Goal: Transaction & Acquisition: Book appointment/travel/reservation

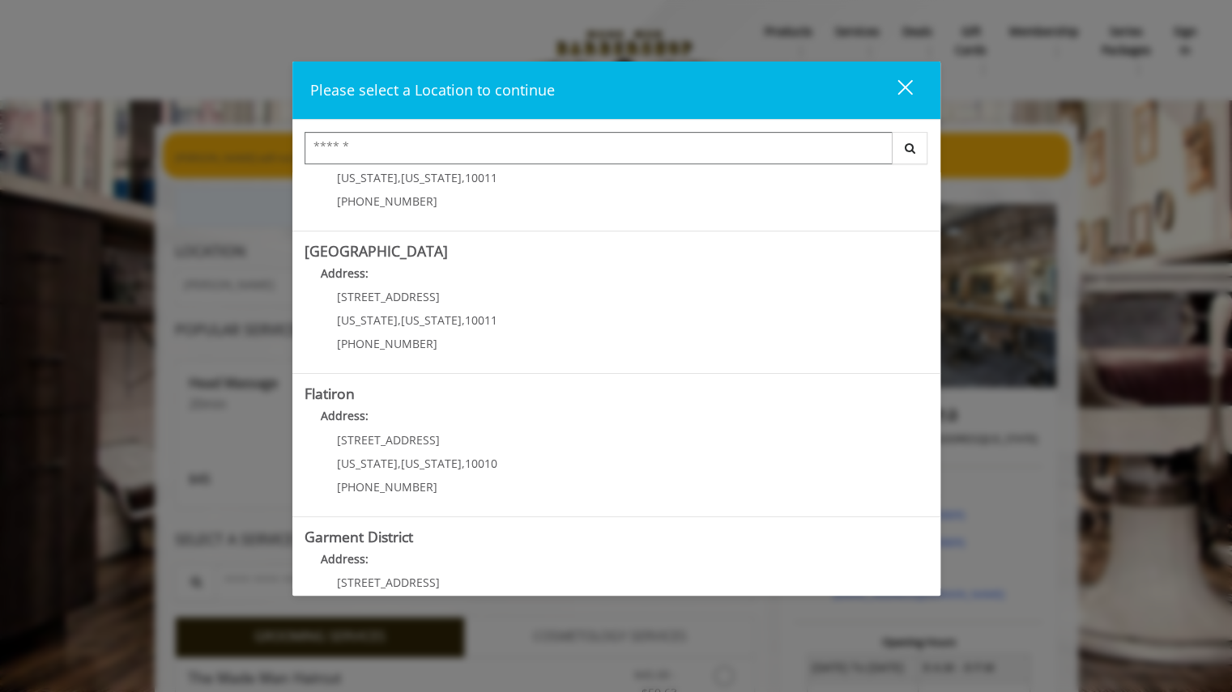
scroll to position [298, 0]
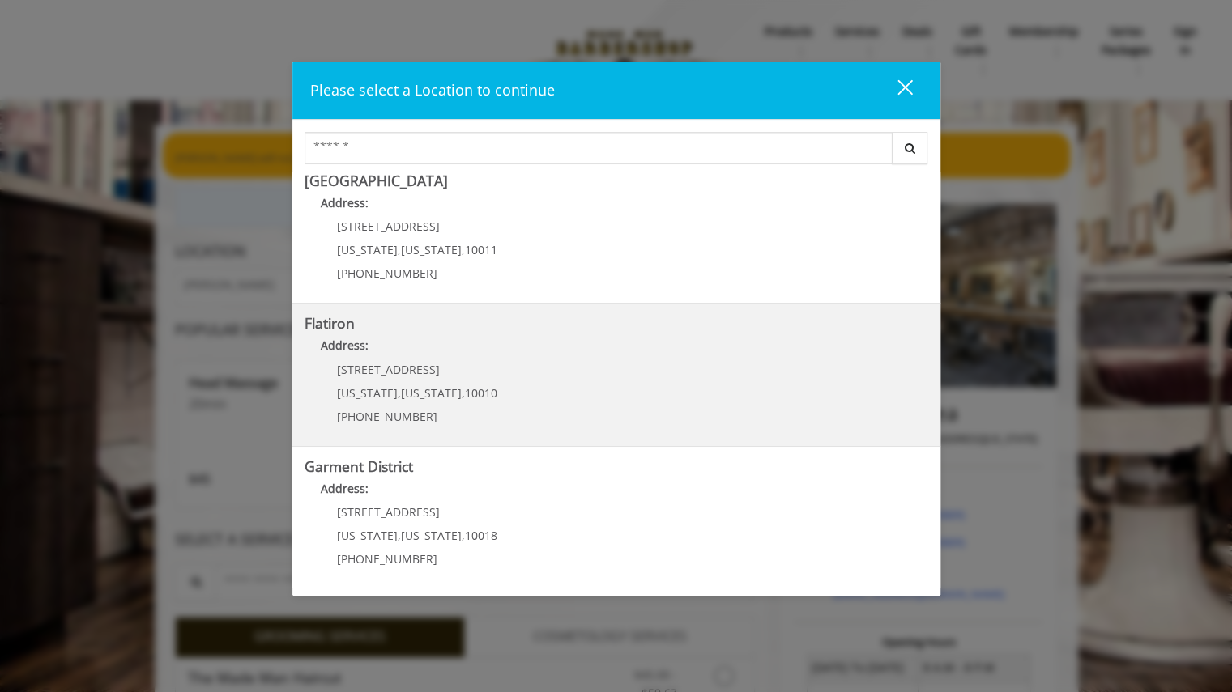
click at [638, 335] on "Flatiron Address: [STREET_ADDRESS][US_STATE][US_STATE] (917) 475-1765" at bounding box center [615, 375] width 623 height 118
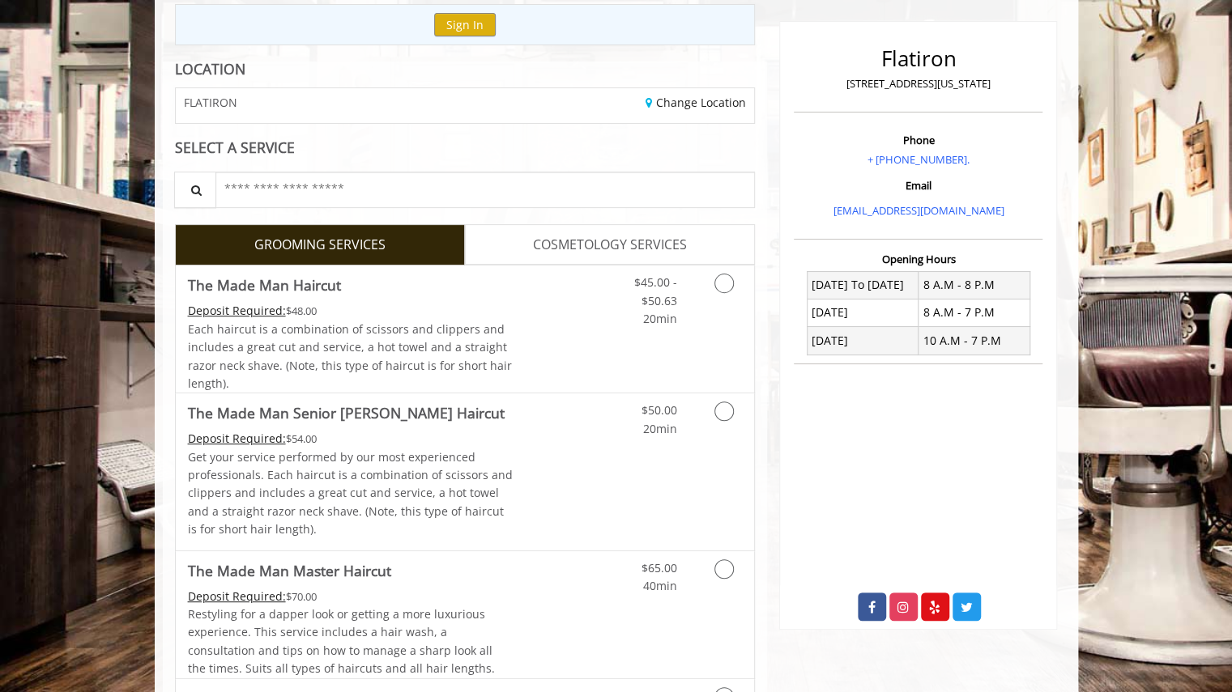
scroll to position [197, 0]
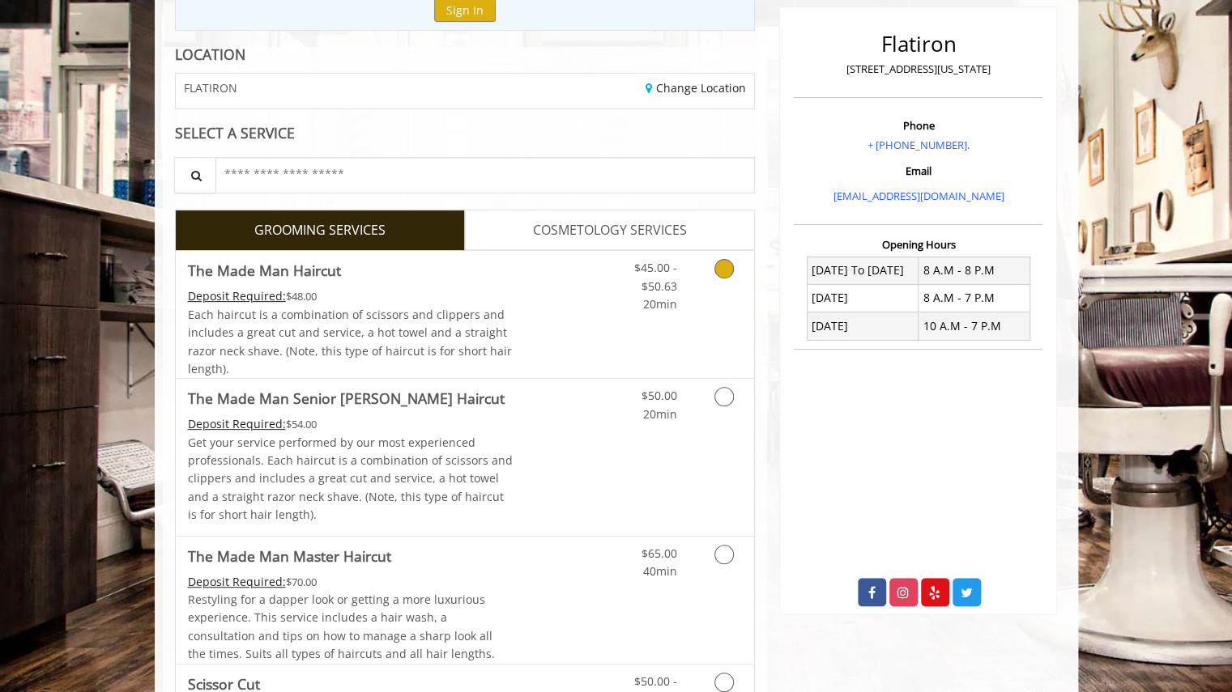
click at [713, 264] on link "Grooming services" at bounding box center [720, 282] width 41 height 62
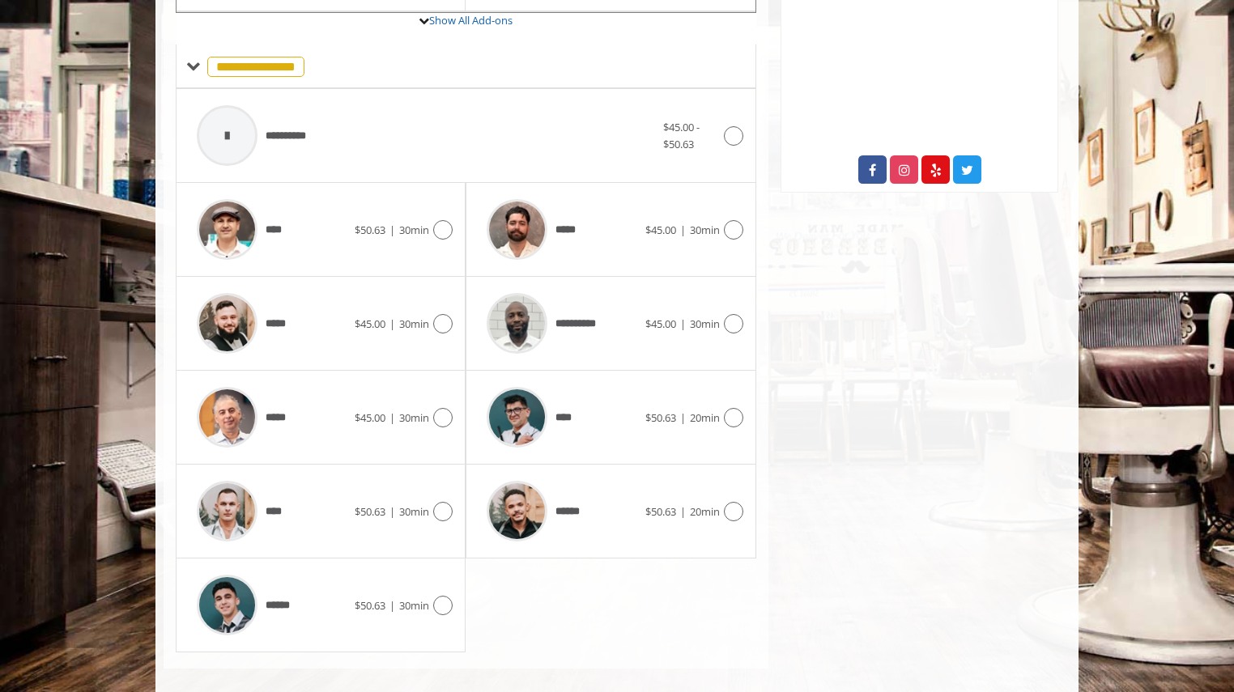
scroll to position [631, 0]
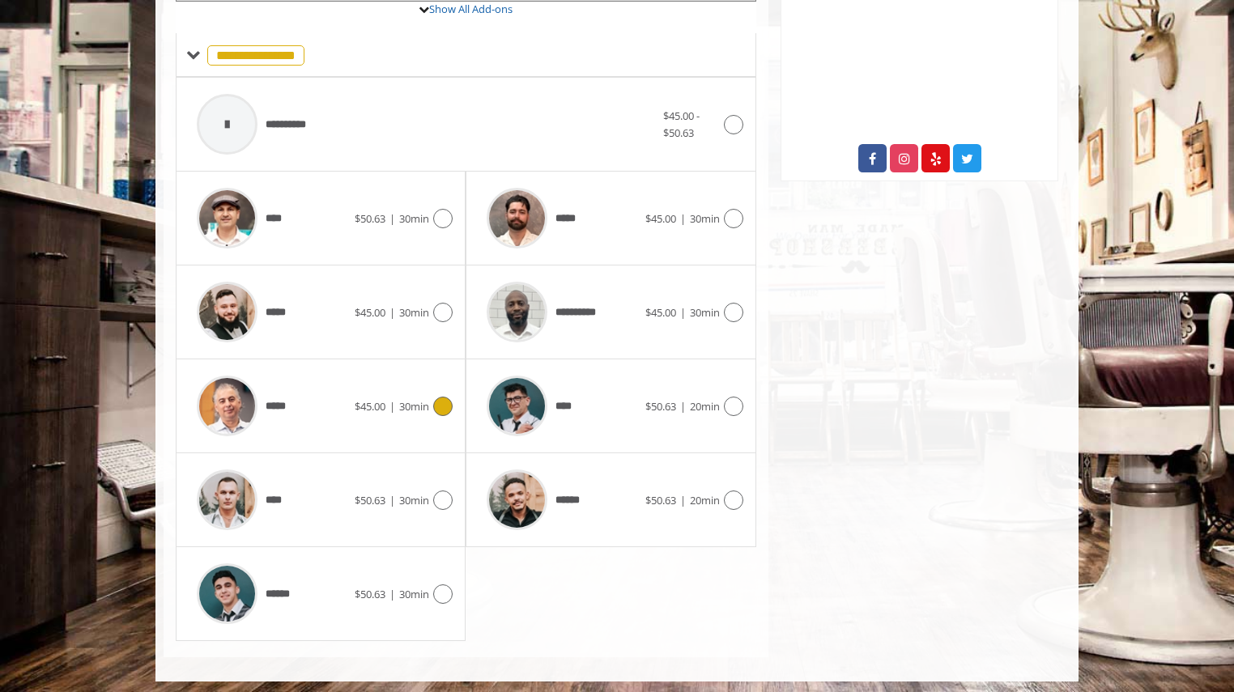
click at [436, 402] on icon at bounding box center [442, 406] width 19 height 19
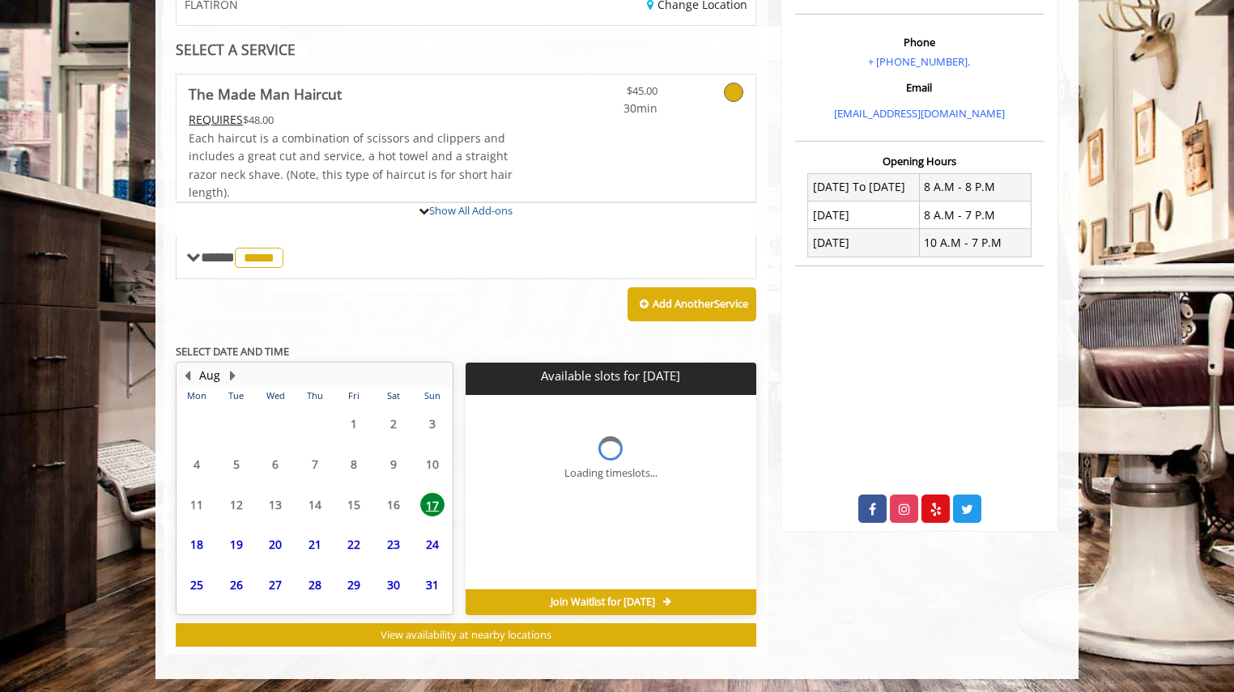
scroll to position [452, 0]
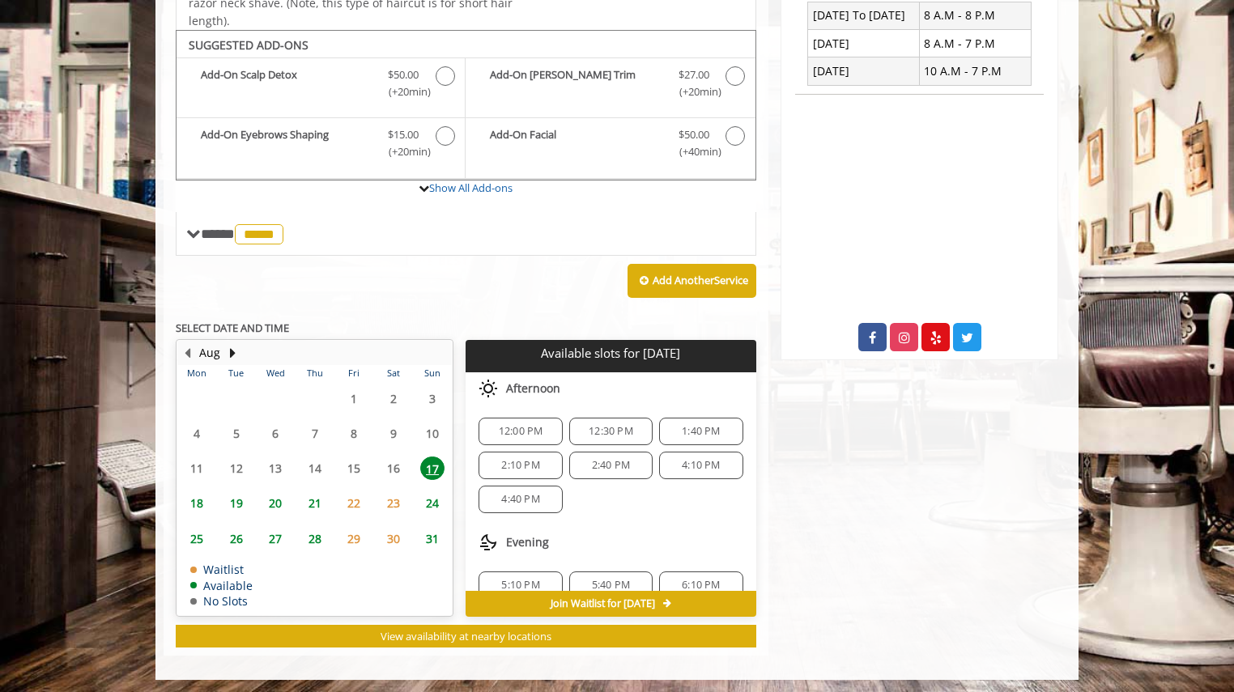
click at [534, 428] on span "12:00 PM" at bounding box center [521, 431] width 45 height 13
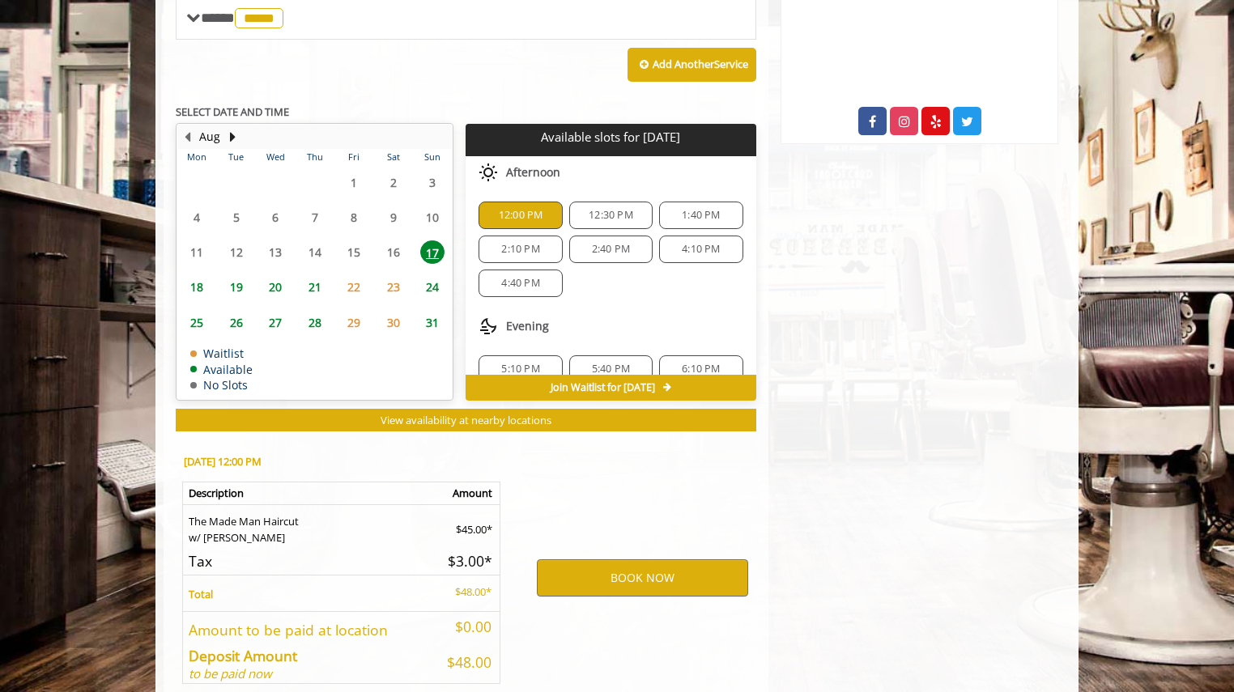
scroll to position [743, 0]
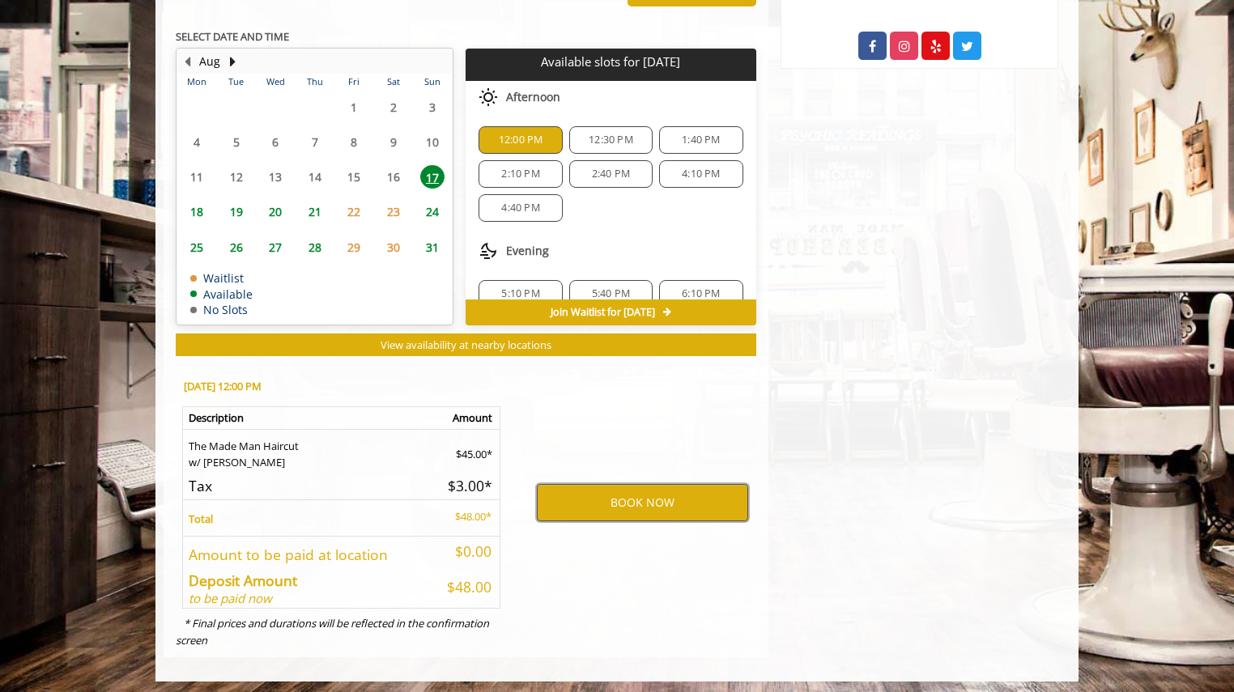
click at [619, 493] on button "BOOK NOW" at bounding box center [642, 502] width 211 height 37
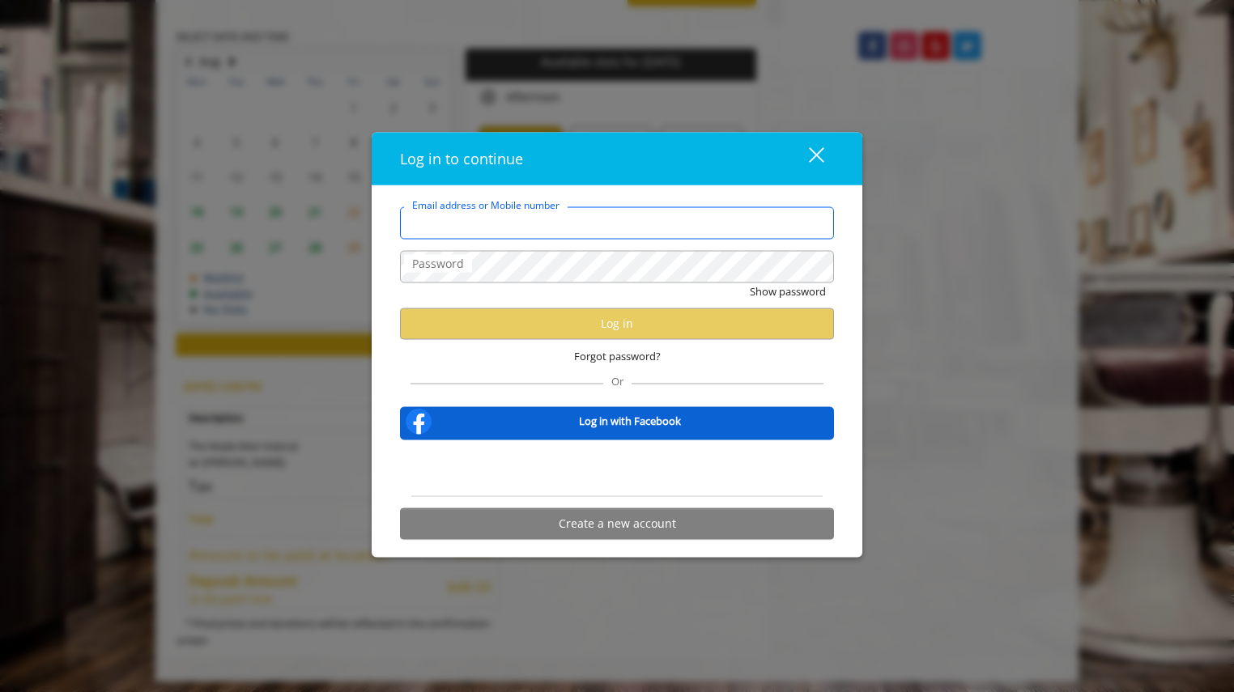
type input "**********"
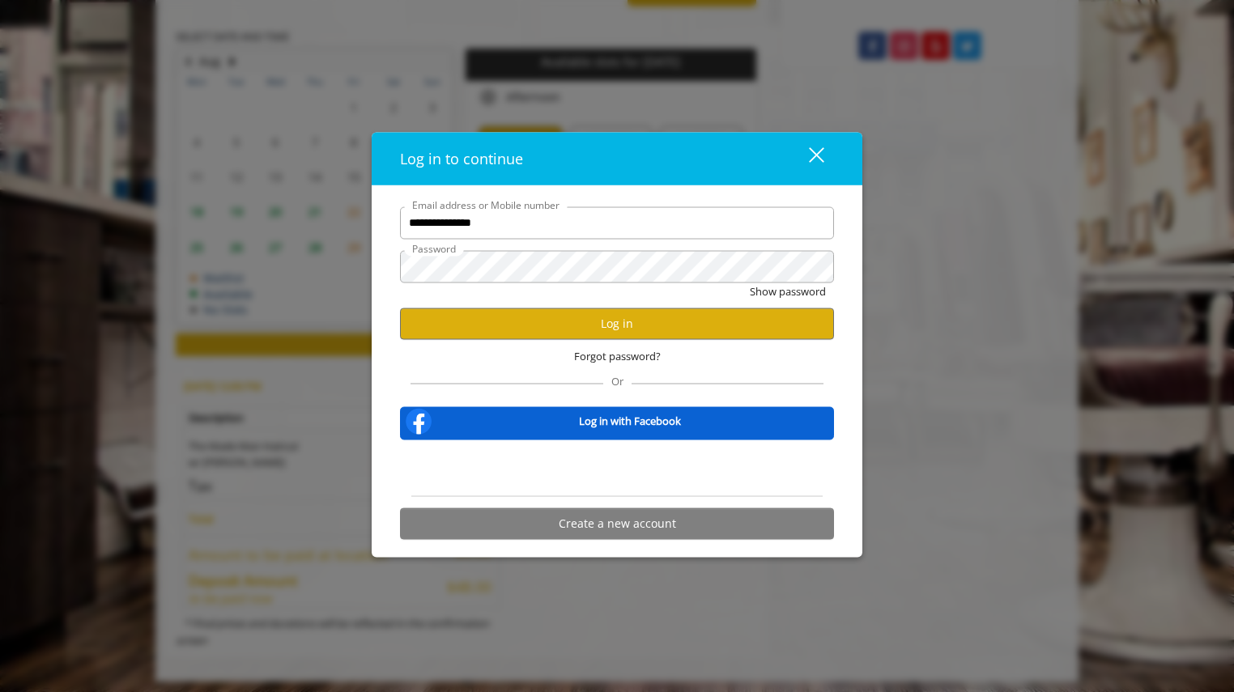
scroll to position [0, 0]
click at [546, 321] on button "Log in" at bounding box center [617, 324] width 434 height 32
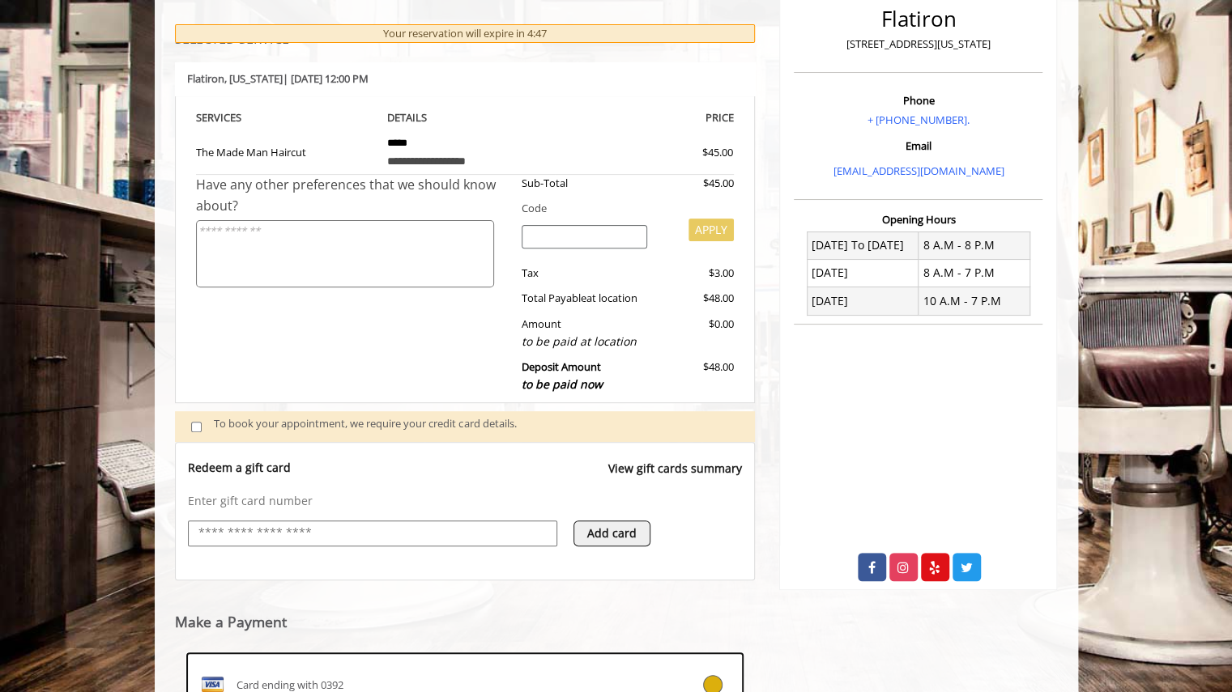
scroll to position [449, 0]
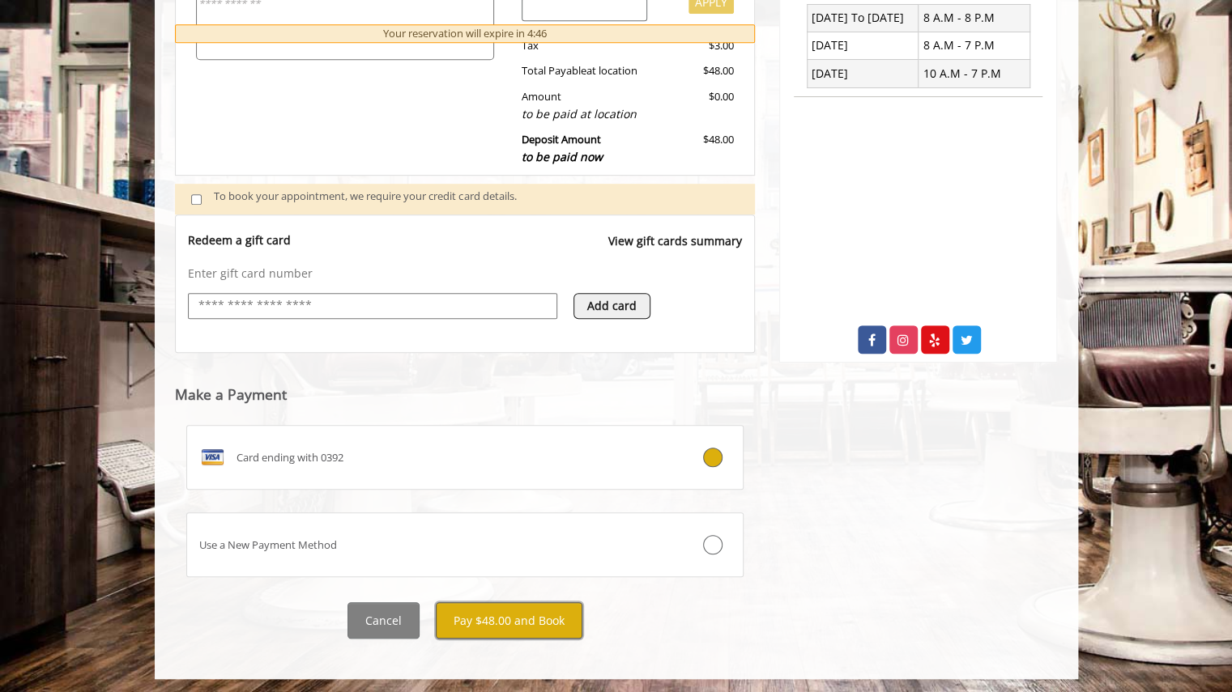
click at [539, 623] on button "Pay $48.00 and Book" at bounding box center [509, 620] width 147 height 36
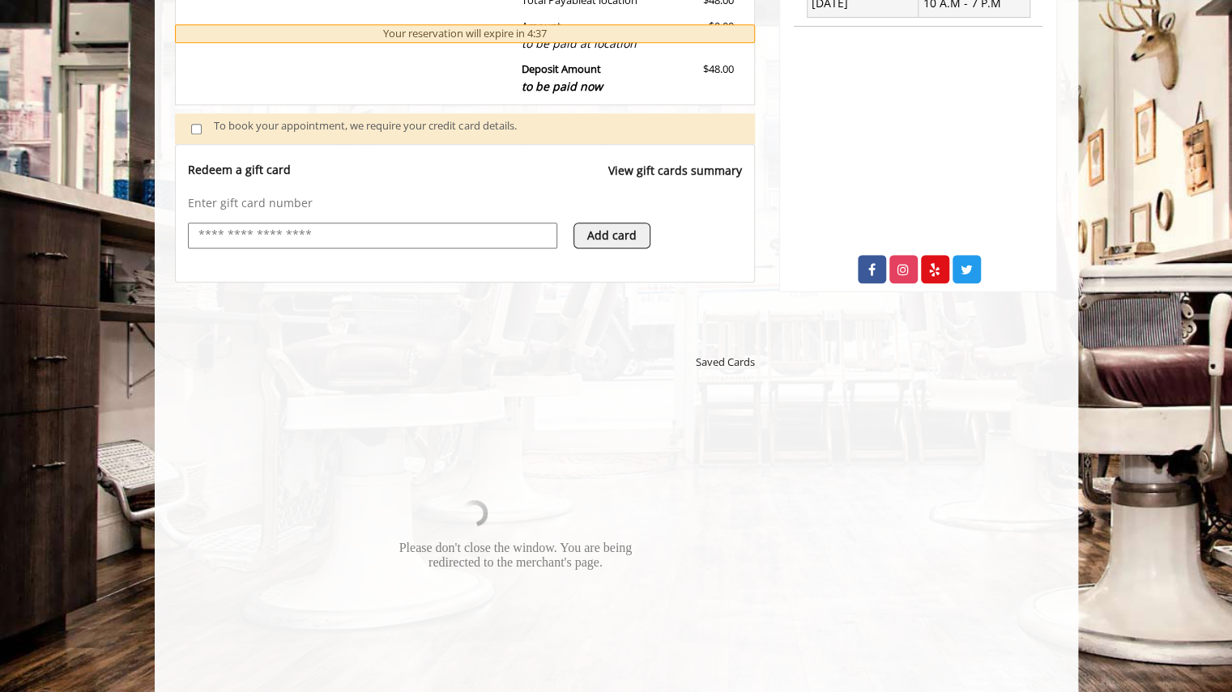
scroll to position [573, 0]
